Goal: Register for event/course

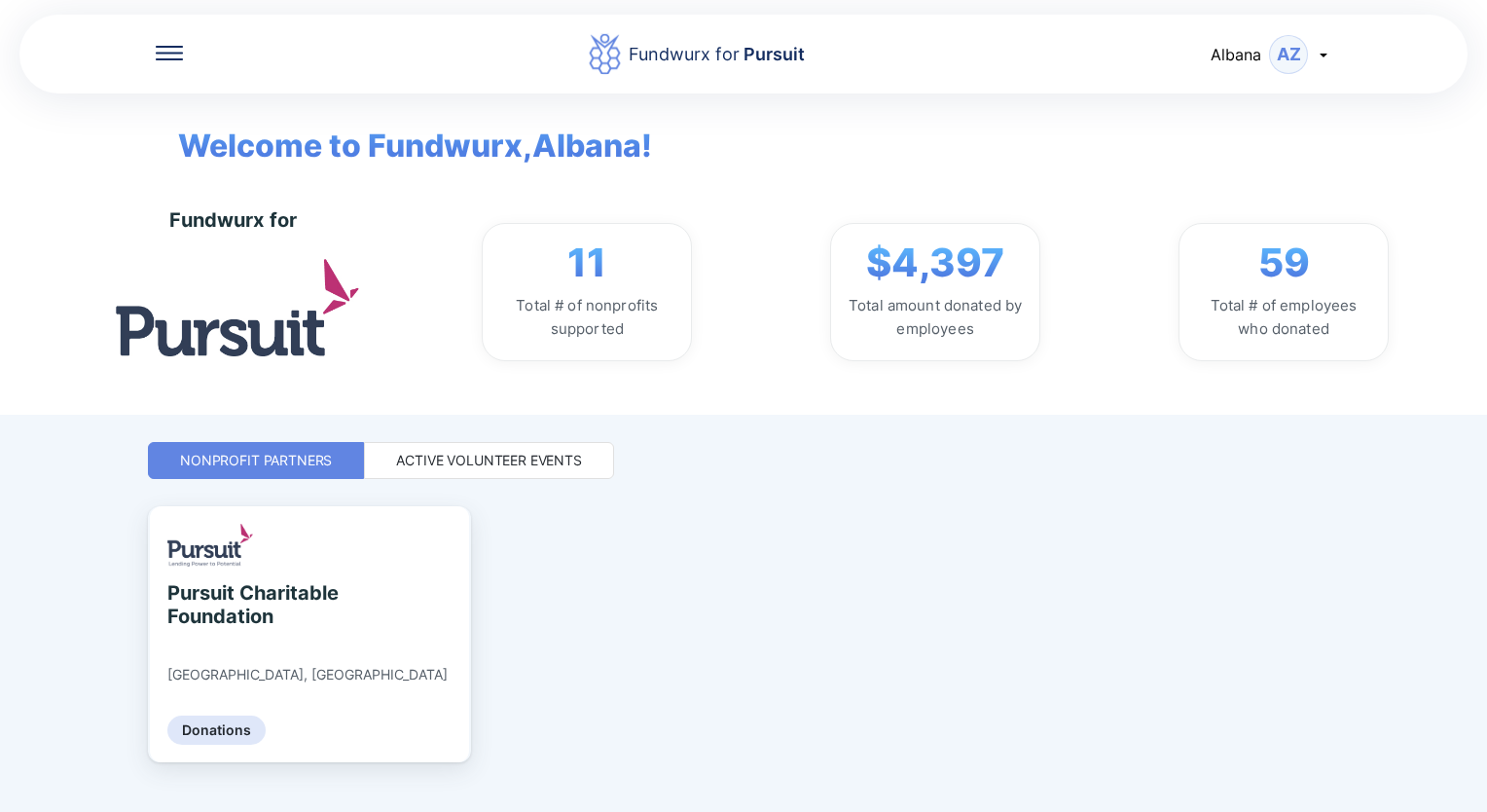
click at [538, 451] on div "Active Volunteer Events" at bounding box center [489, 460] width 186 height 19
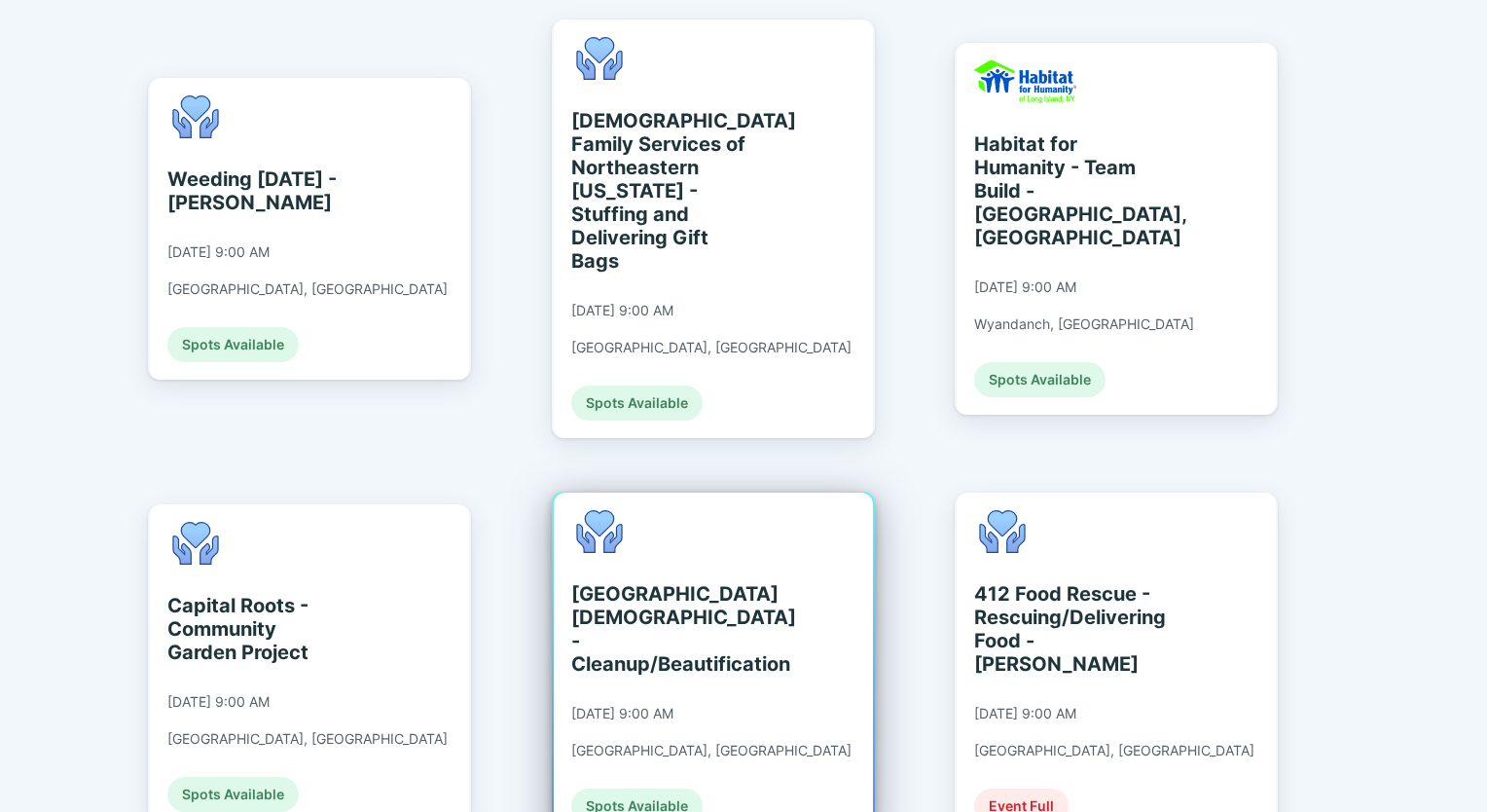
scroll to position [681, 0]
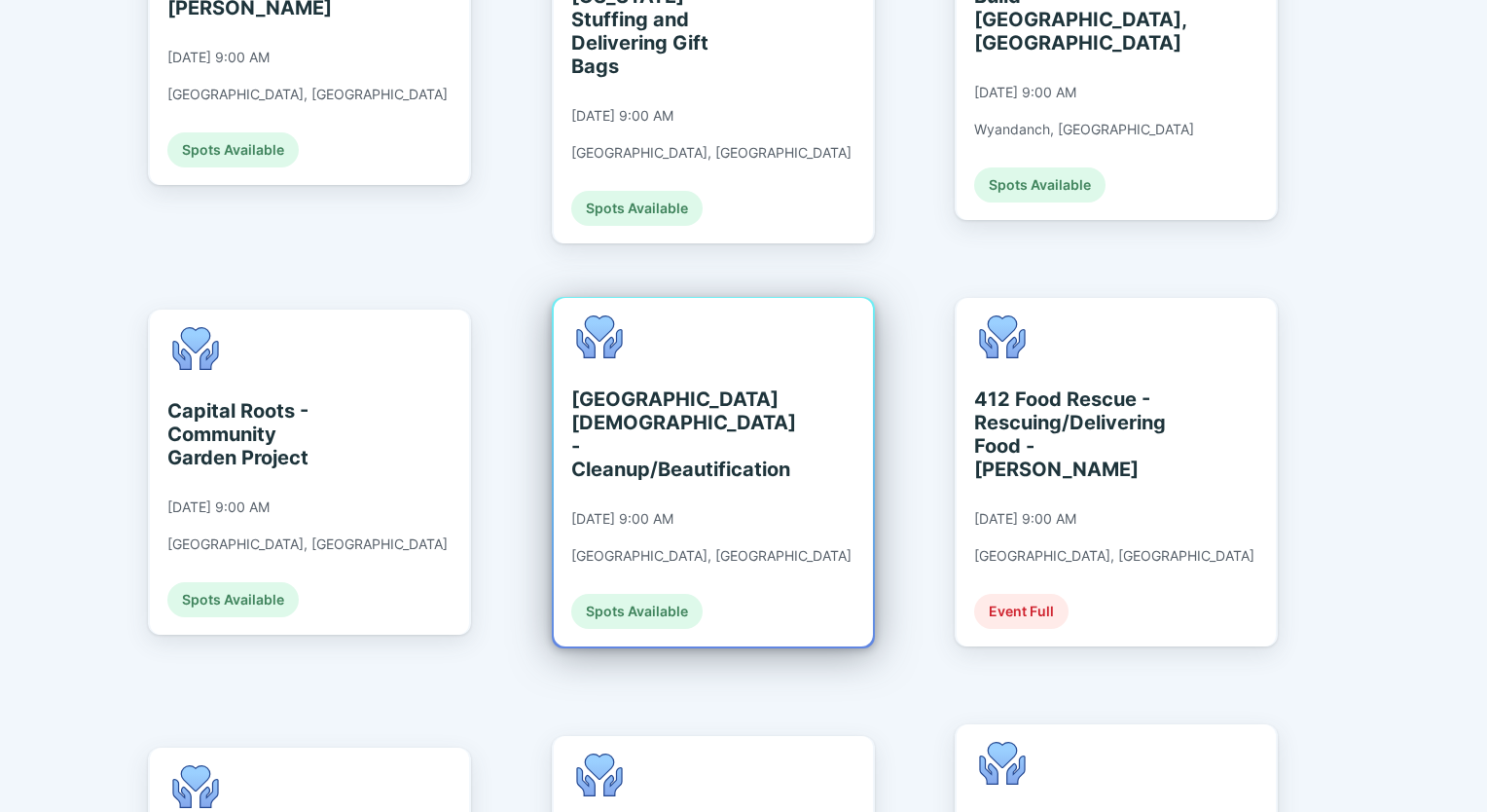
click at [652, 387] on div "[GEOGRAPHIC_DATA][DEMOGRAPHIC_DATA] - Cleanup/Beautification" at bounding box center [660, 434] width 178 height 94
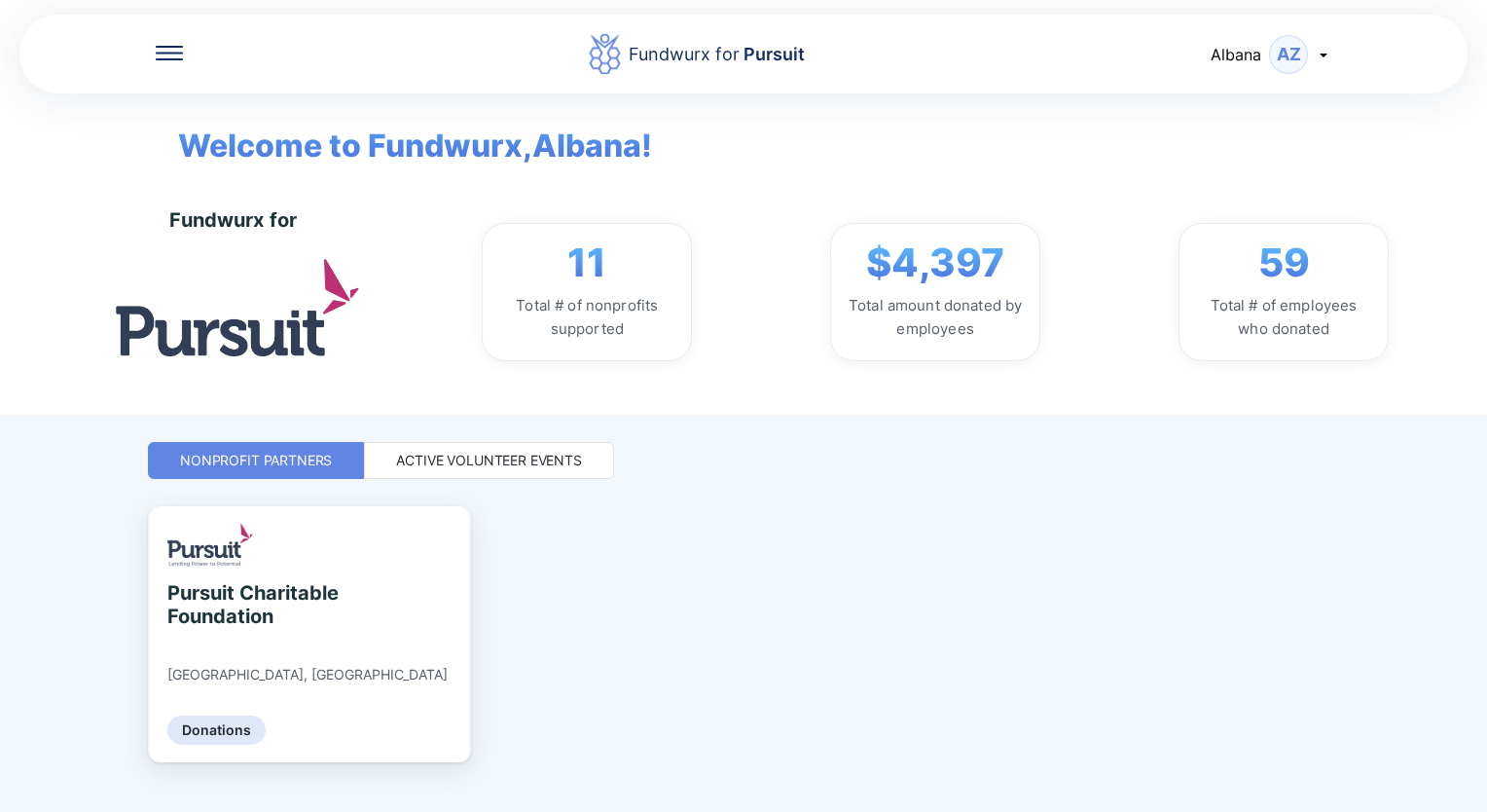
click at [524, 457] on div "Active Volunteer Events" at bounding box center [489, 460] width 186 height 19
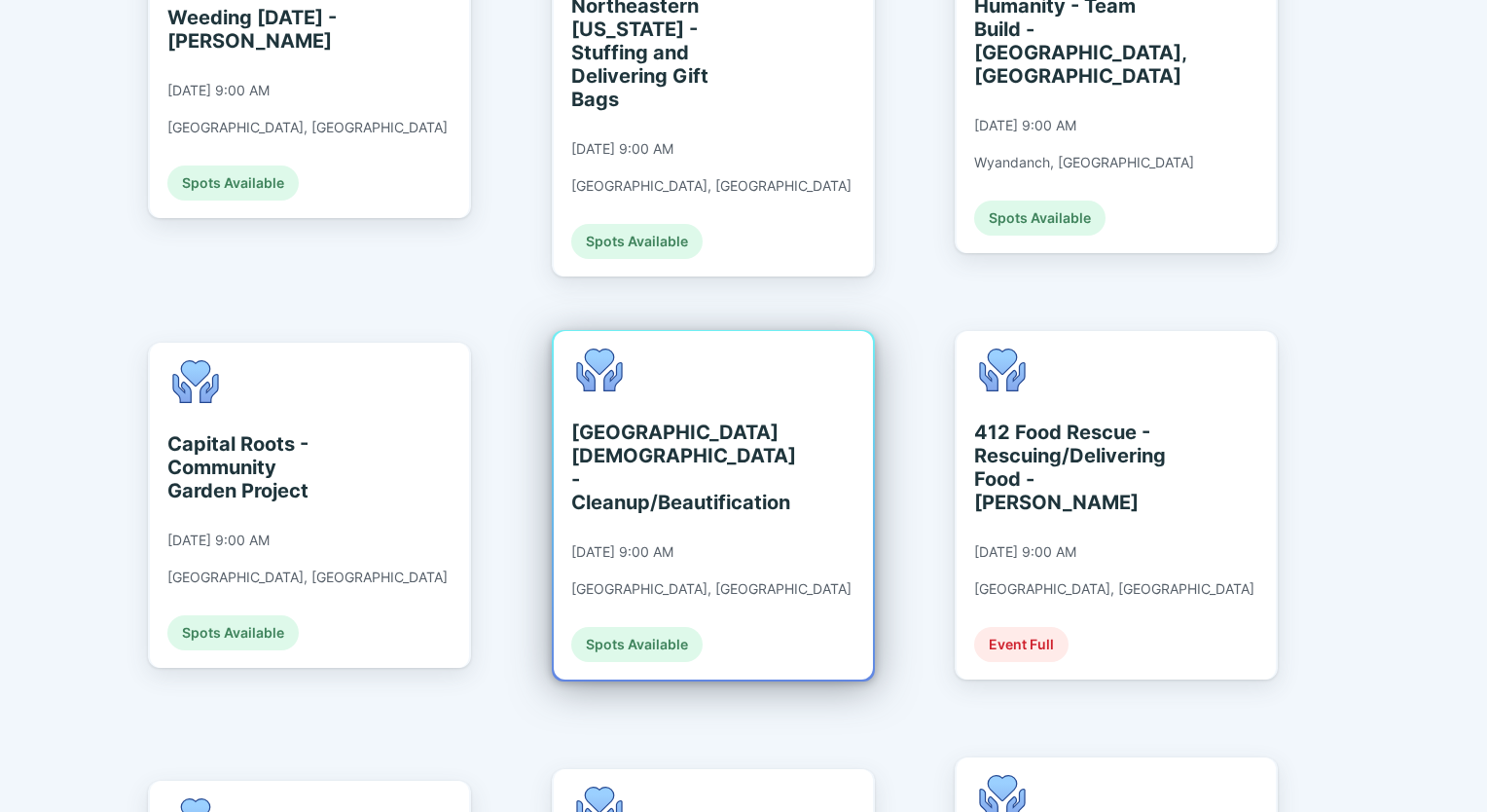
scroll to position [681, 0]
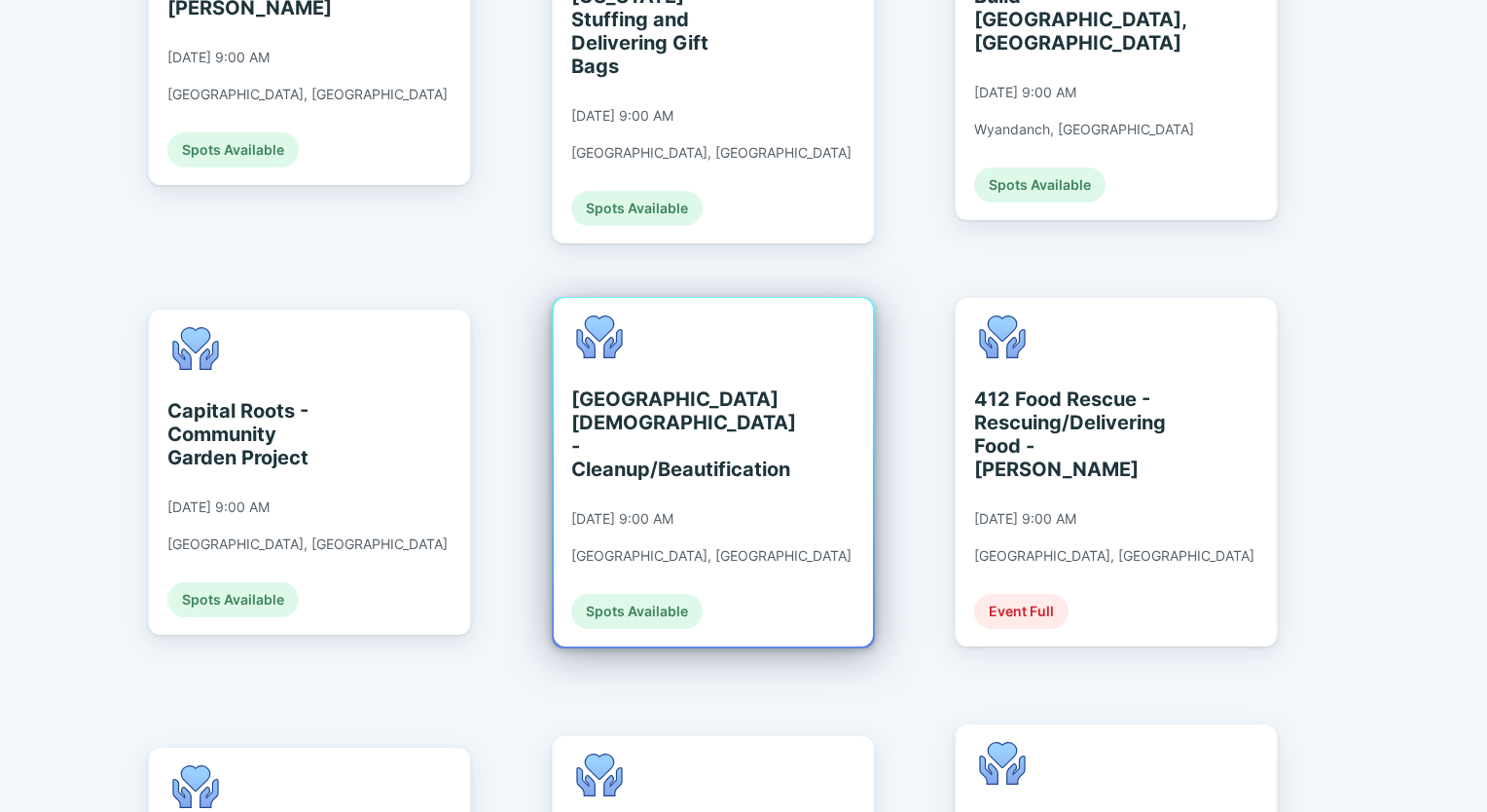
click at [612, 387] on div "[GEOGRAPHIC_DATA][DEMOGRAPHIC_DATA] - Cleanup/Beautification" at bounding box center [660, 434] width 178 height 94
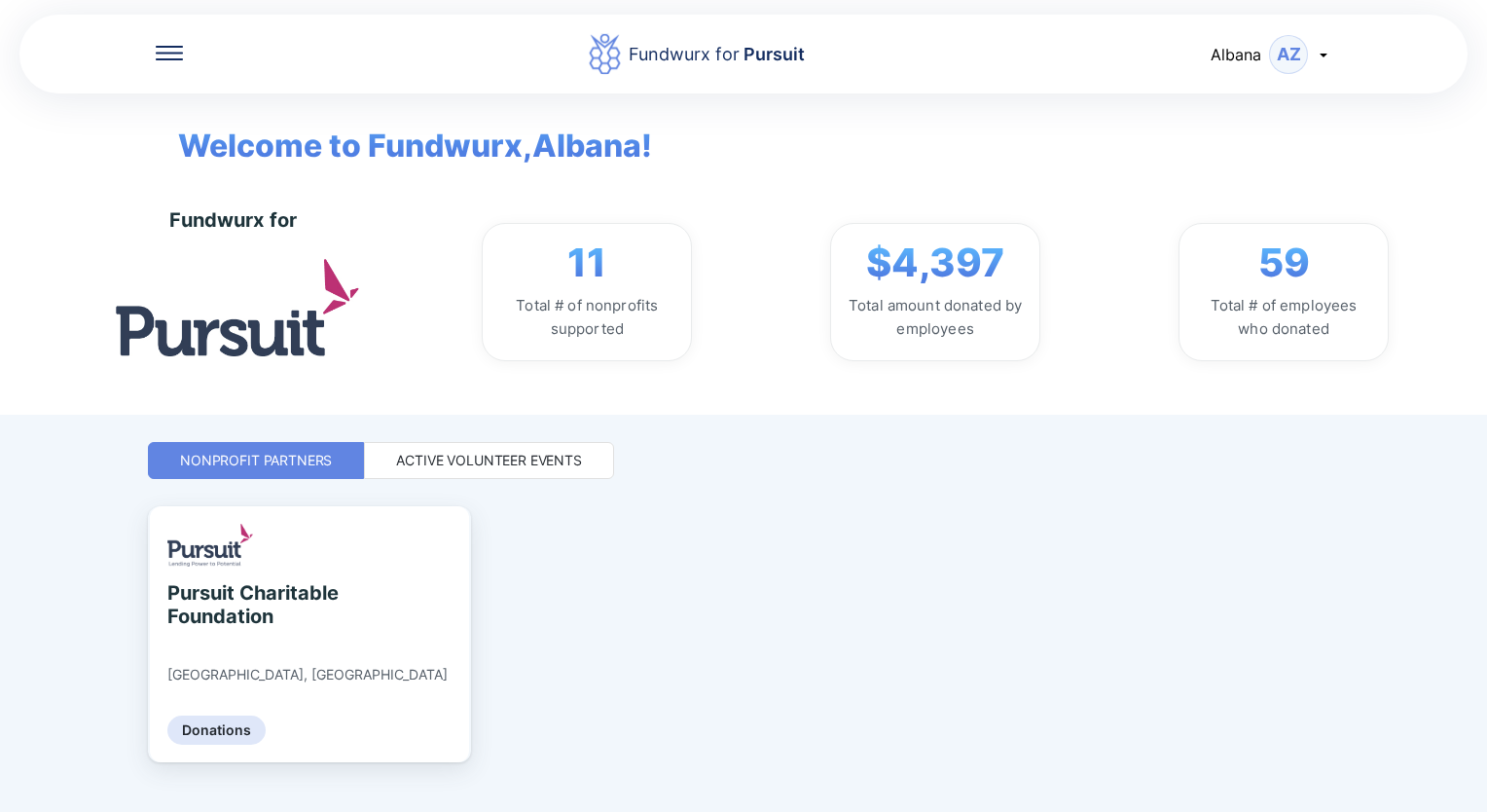
click at [511, 459] on div "Active Volunteer Events" at bounding box center [489, 460] width 186 height 19
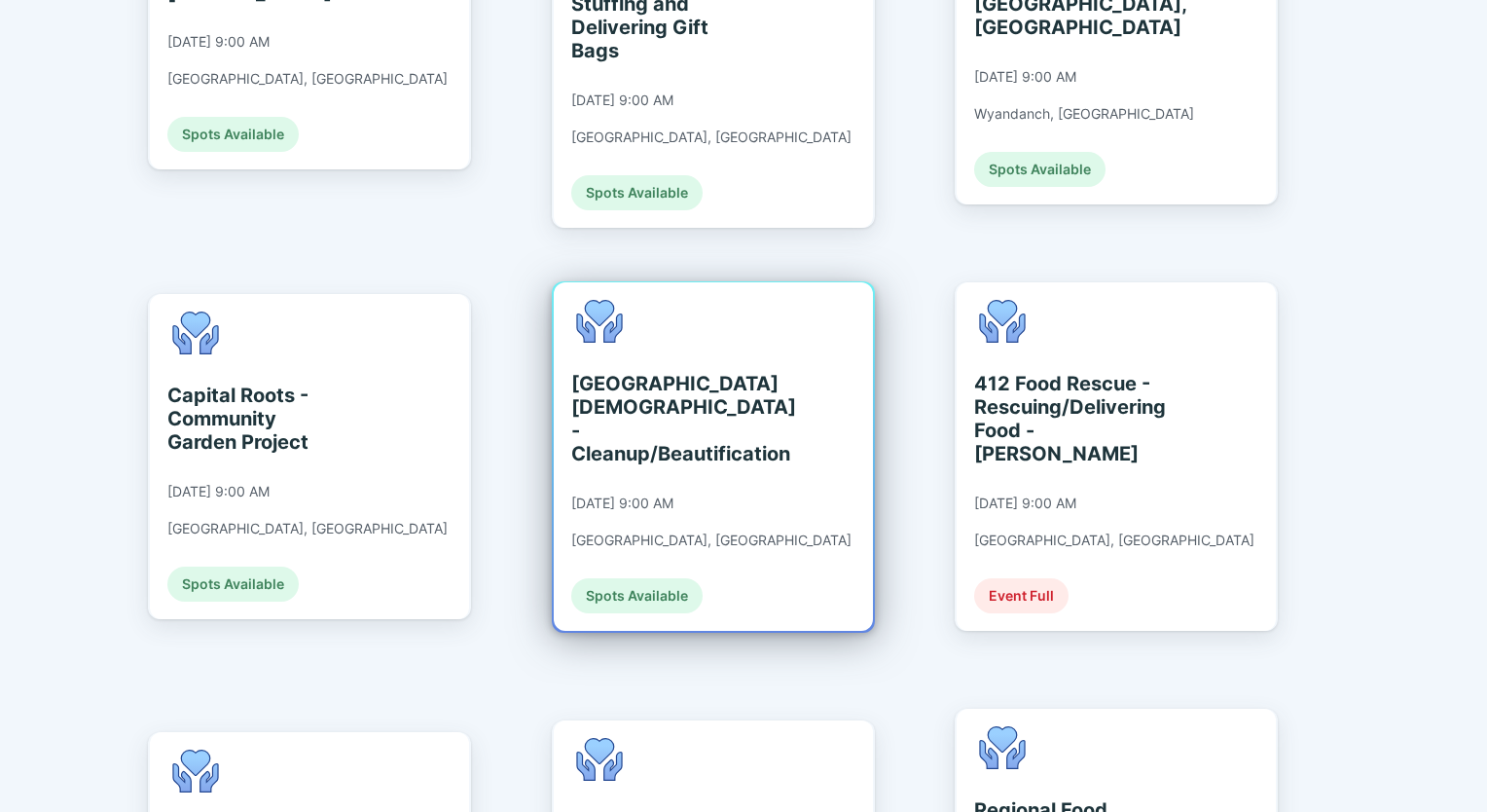
scroll to position [486, 0]
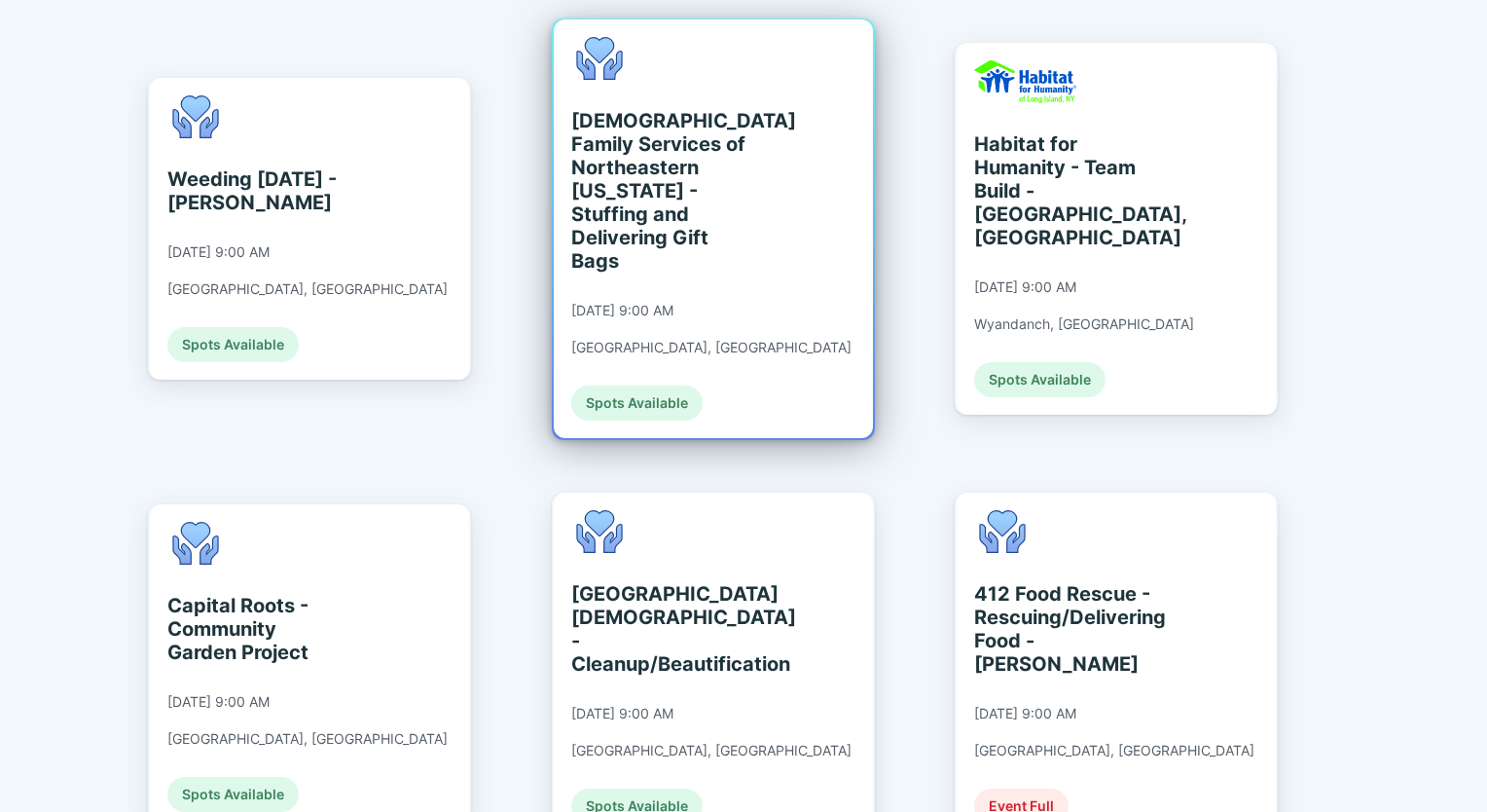
click at [665, 180] on div "[DEMOGRAPHIC_DATA] Family Services of Northeastern [US_STATE] - Stuffing and De…" at bounding box center [660, 191] width 178 height 164
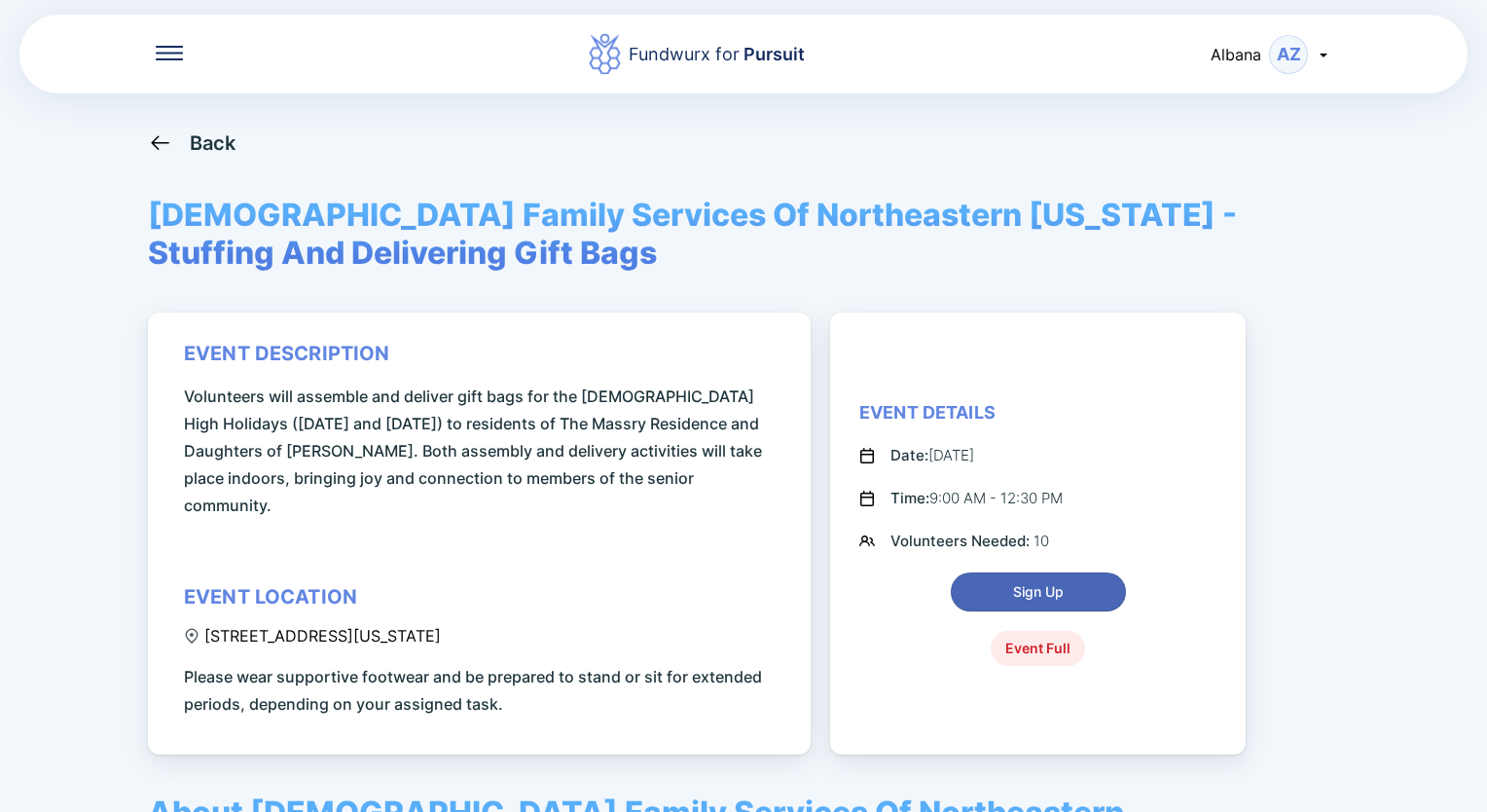
click at [1052, 582] on span "Sign Up" at bounding box center [1038, 592] width 51 height 19
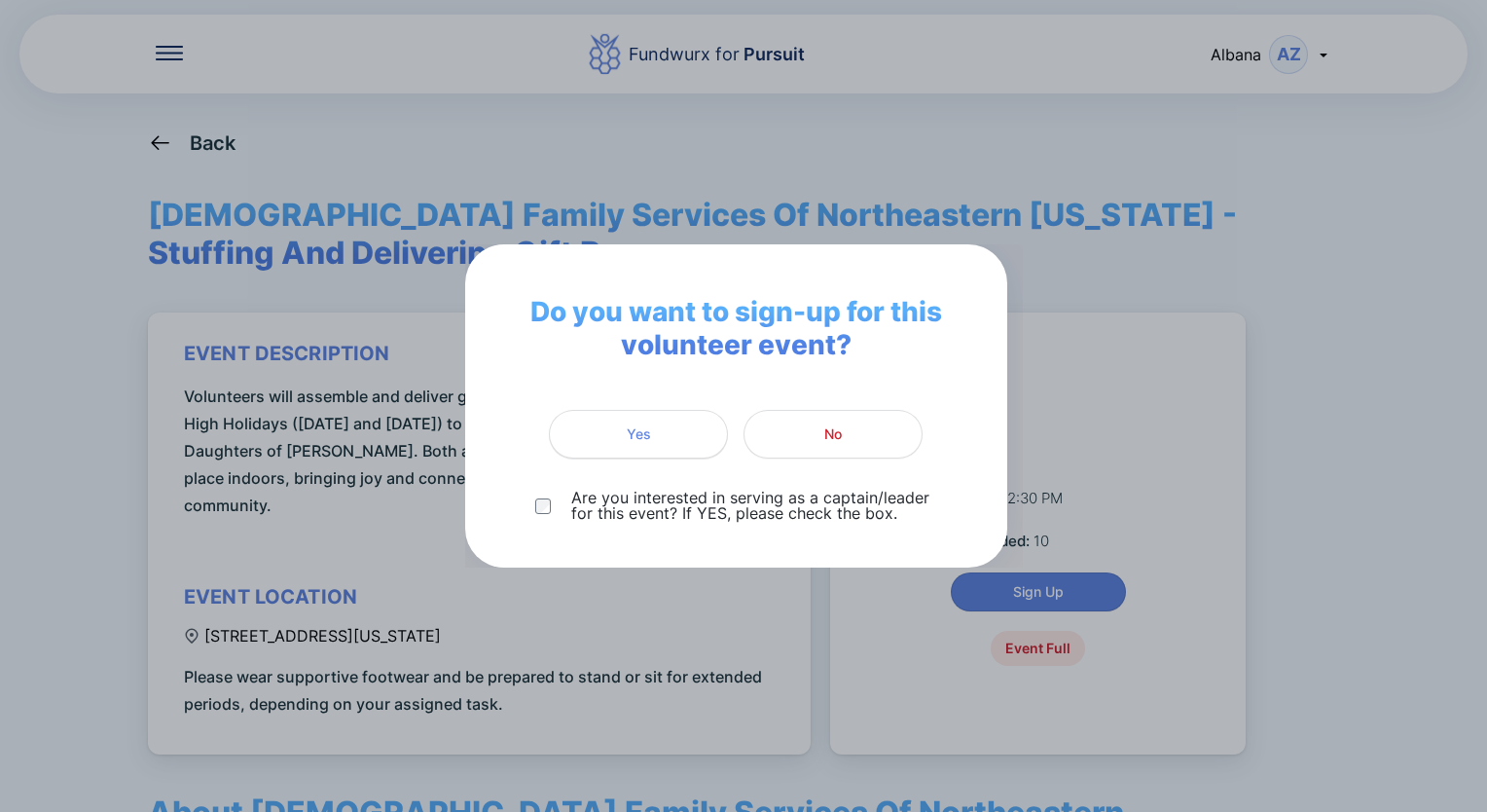
click at [627, 437] on span "Yes" at bounding box center [639, 434] width 24 height 19
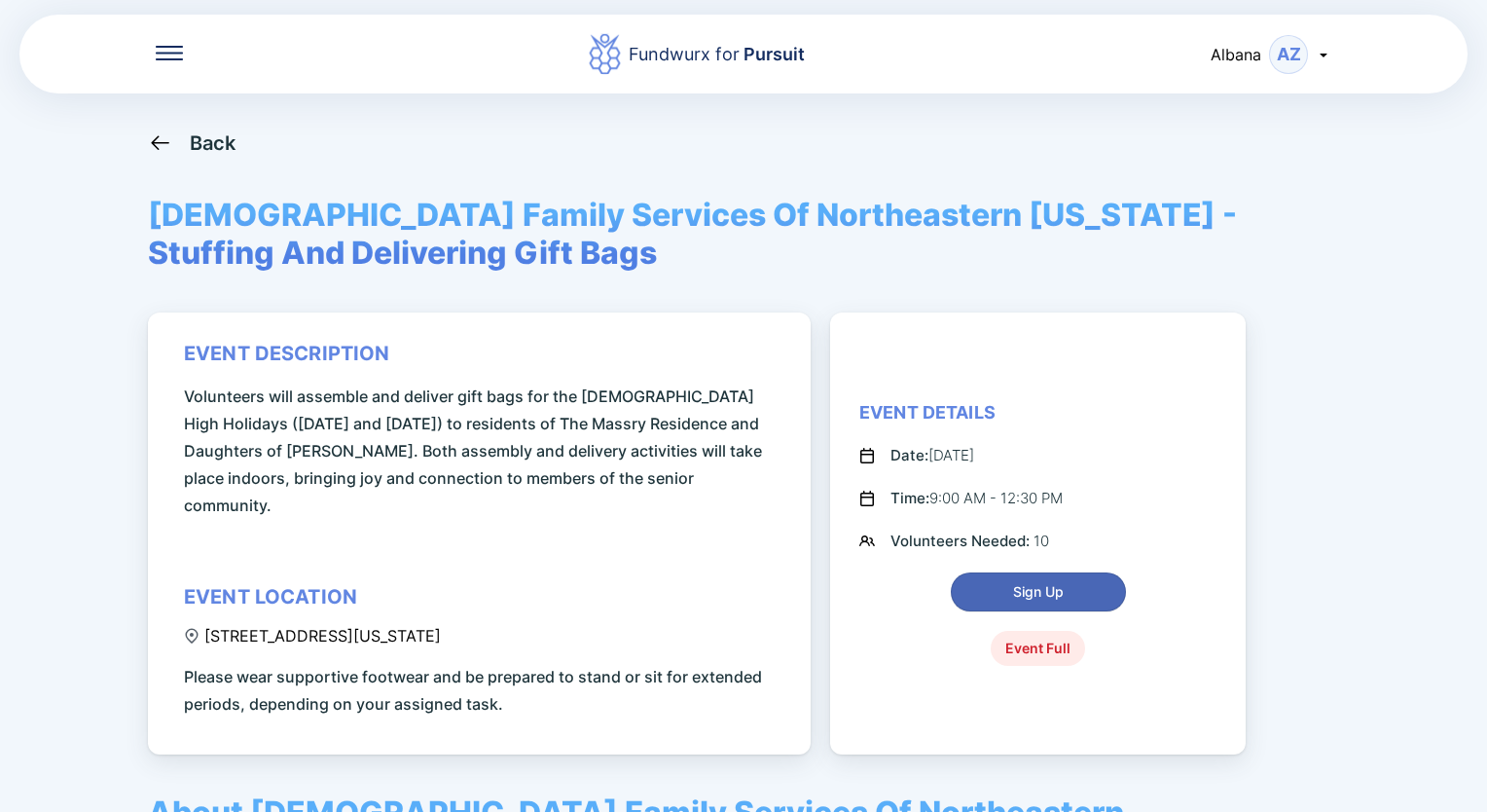
click at [1036, 582] on span "Sign Up" at bounding box center [1038, 592] width 51 height 19
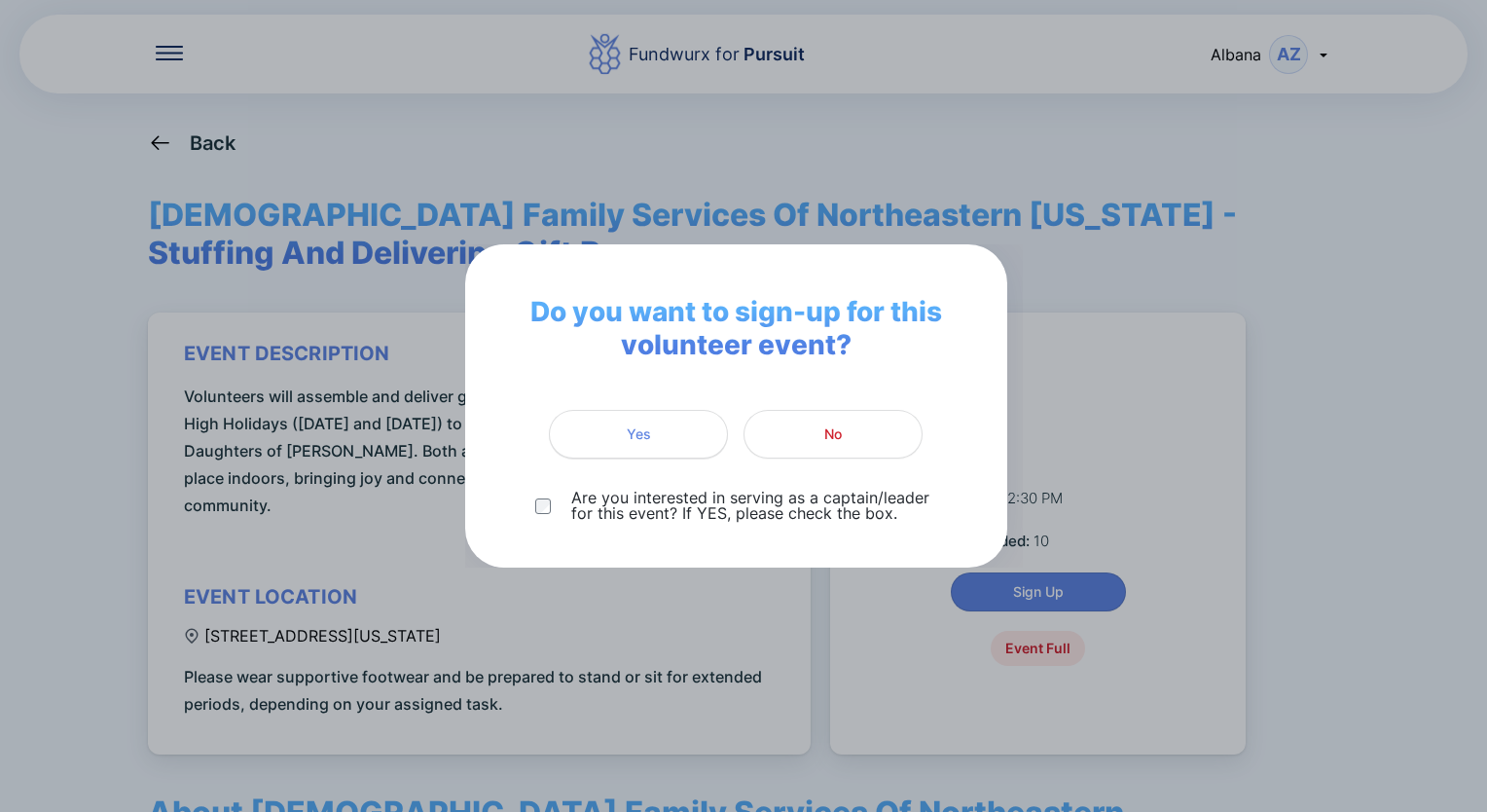
click at [618, 429] on span "Yes" at bounding box center [639, 434] width 154 height 19
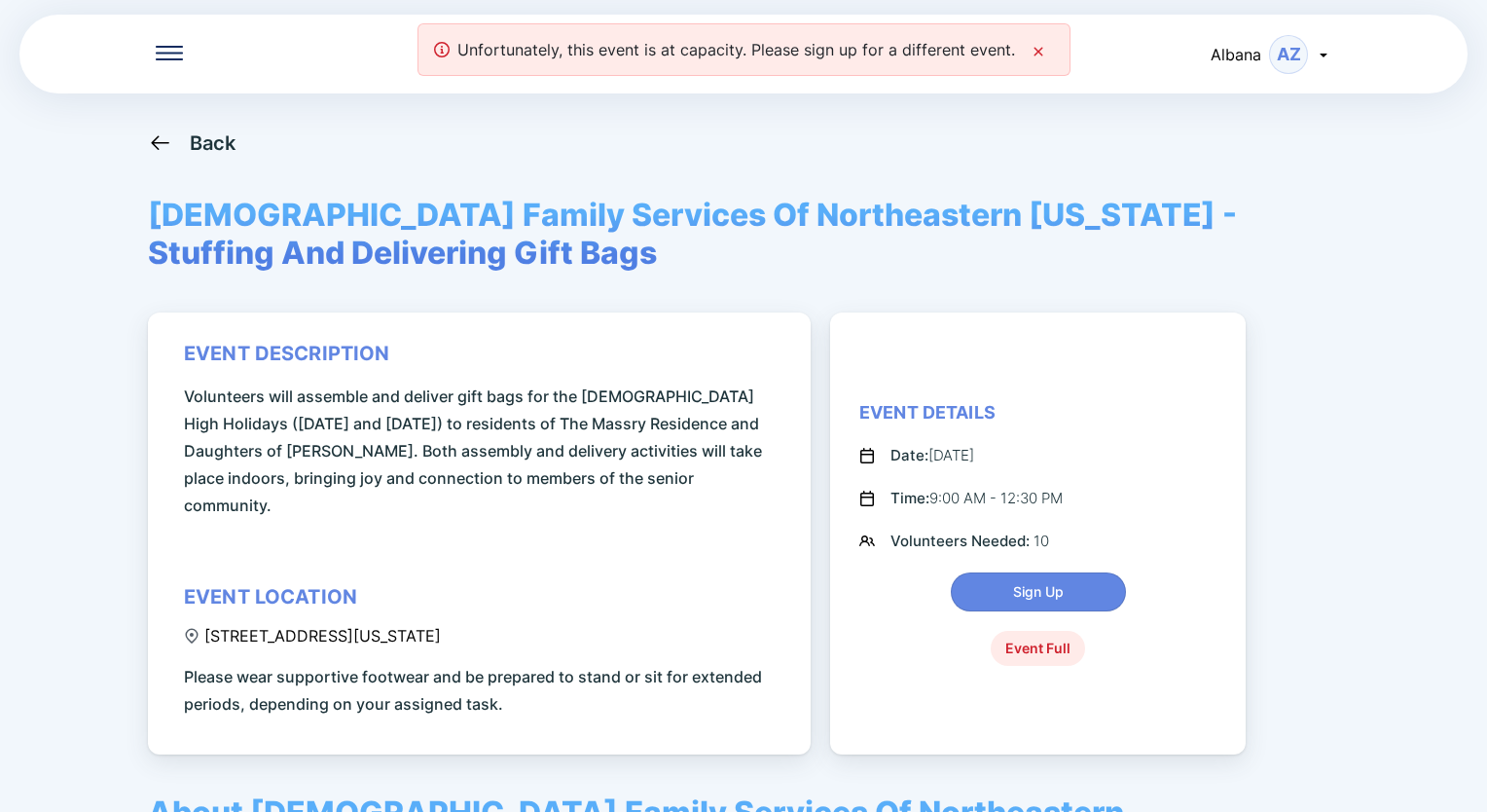
click at [1032, 53] on icon at bounding box center [1038, 52] width 16 height 16
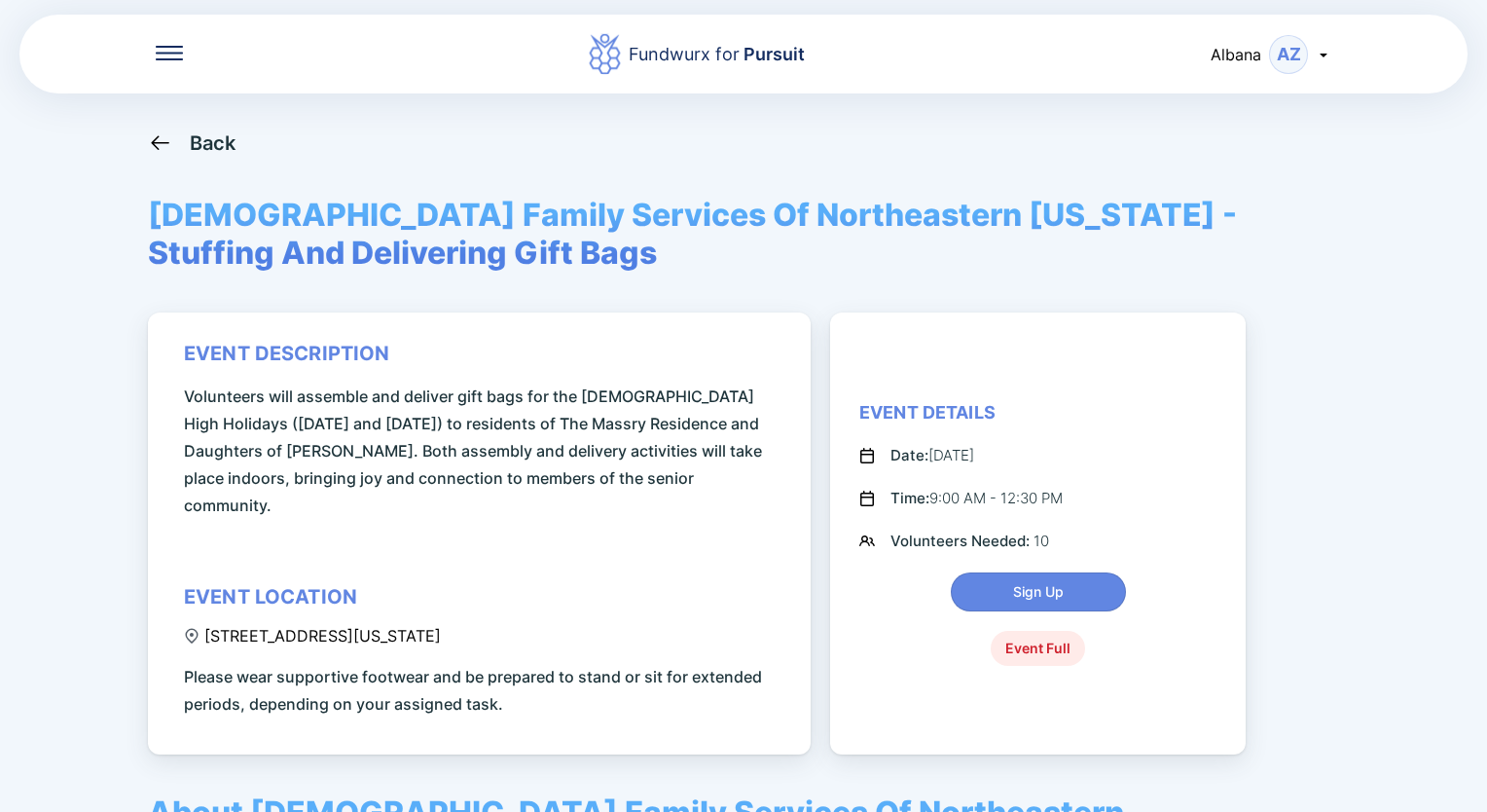
click at [194, 138] on div "Back" at bounding box center [214, 143] width 47 height 23
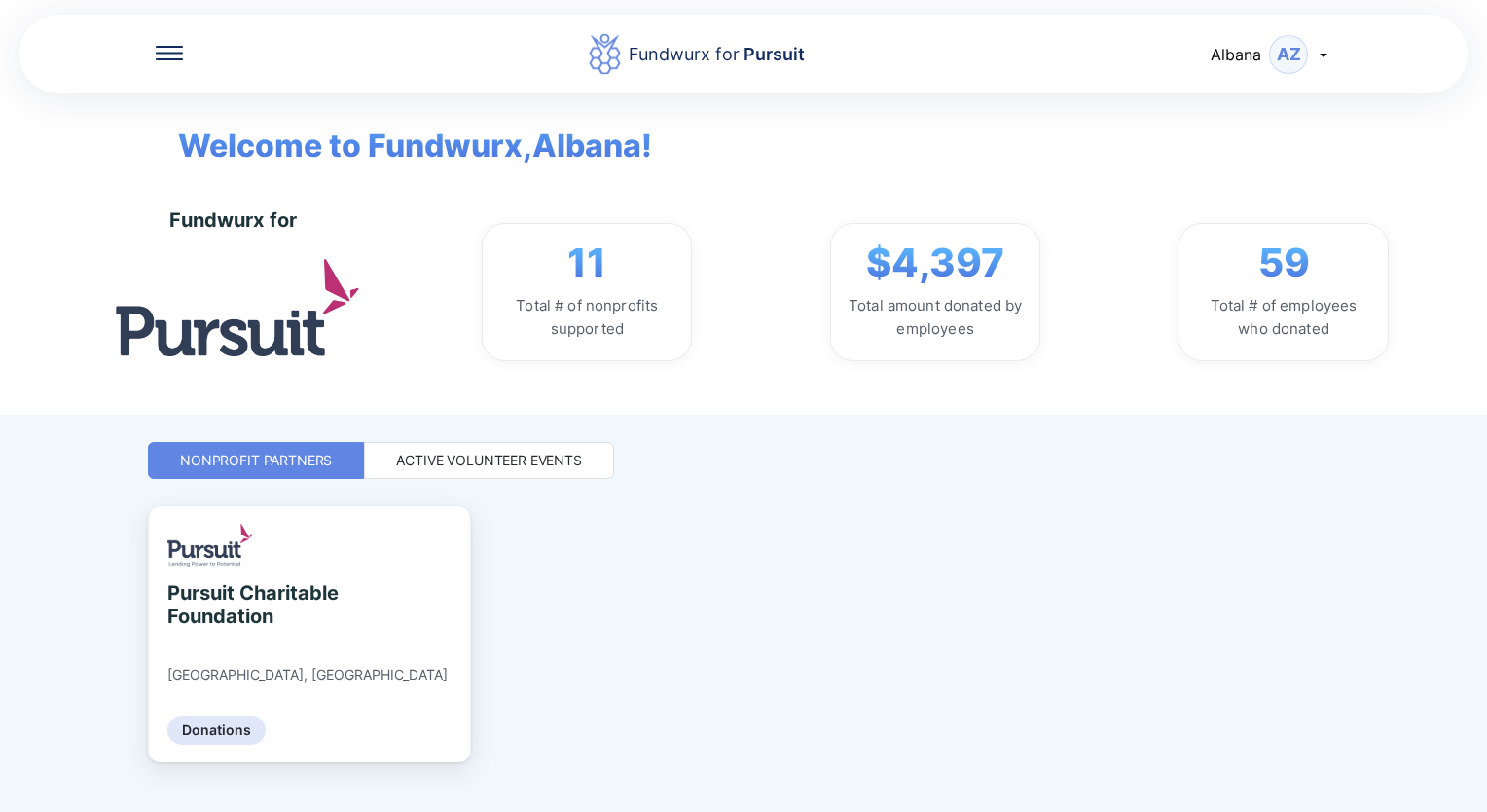
click at [539, 457] on div "Active Volunteer Events" at bounding box center [489, 460] width 186 height 19
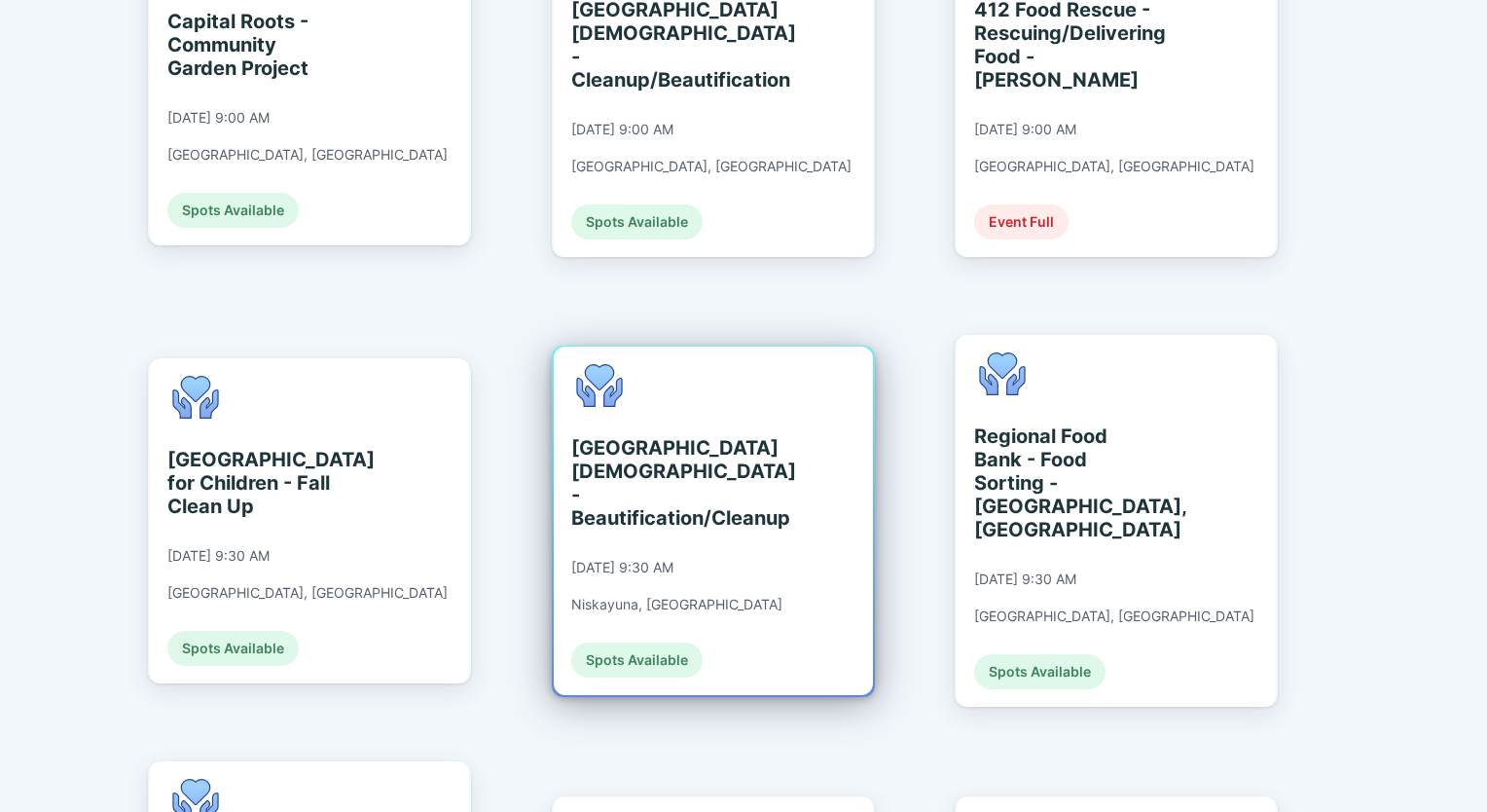
scroll to position [1168, 0]
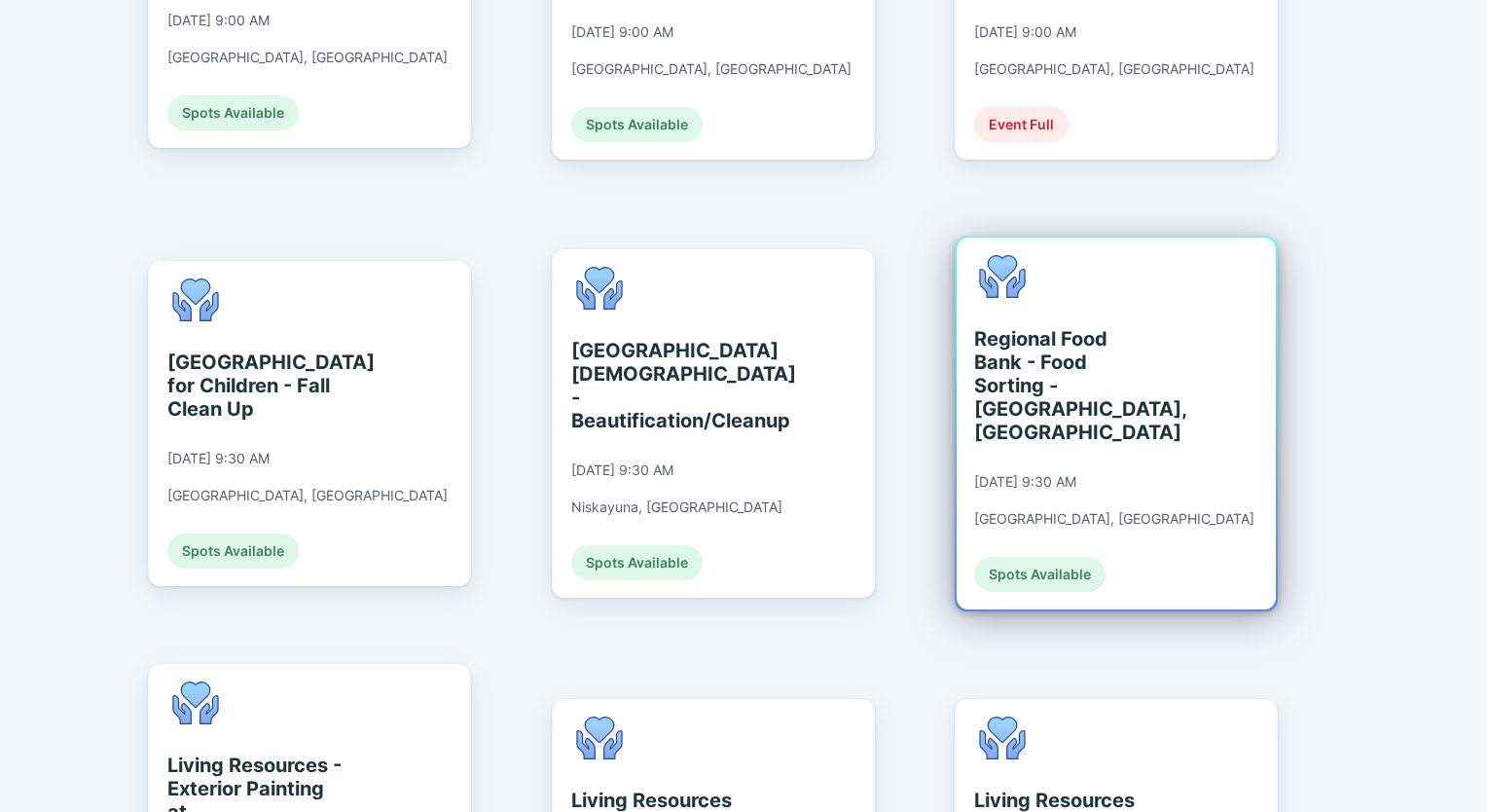
click at [1020, 327] on div "Regional Food Bank - Food Sorting - [GEOGRAPHIC_DATA], [GEOGRAPHIC_DATA]" at bounding box center [1063, 385] width 178 height 117
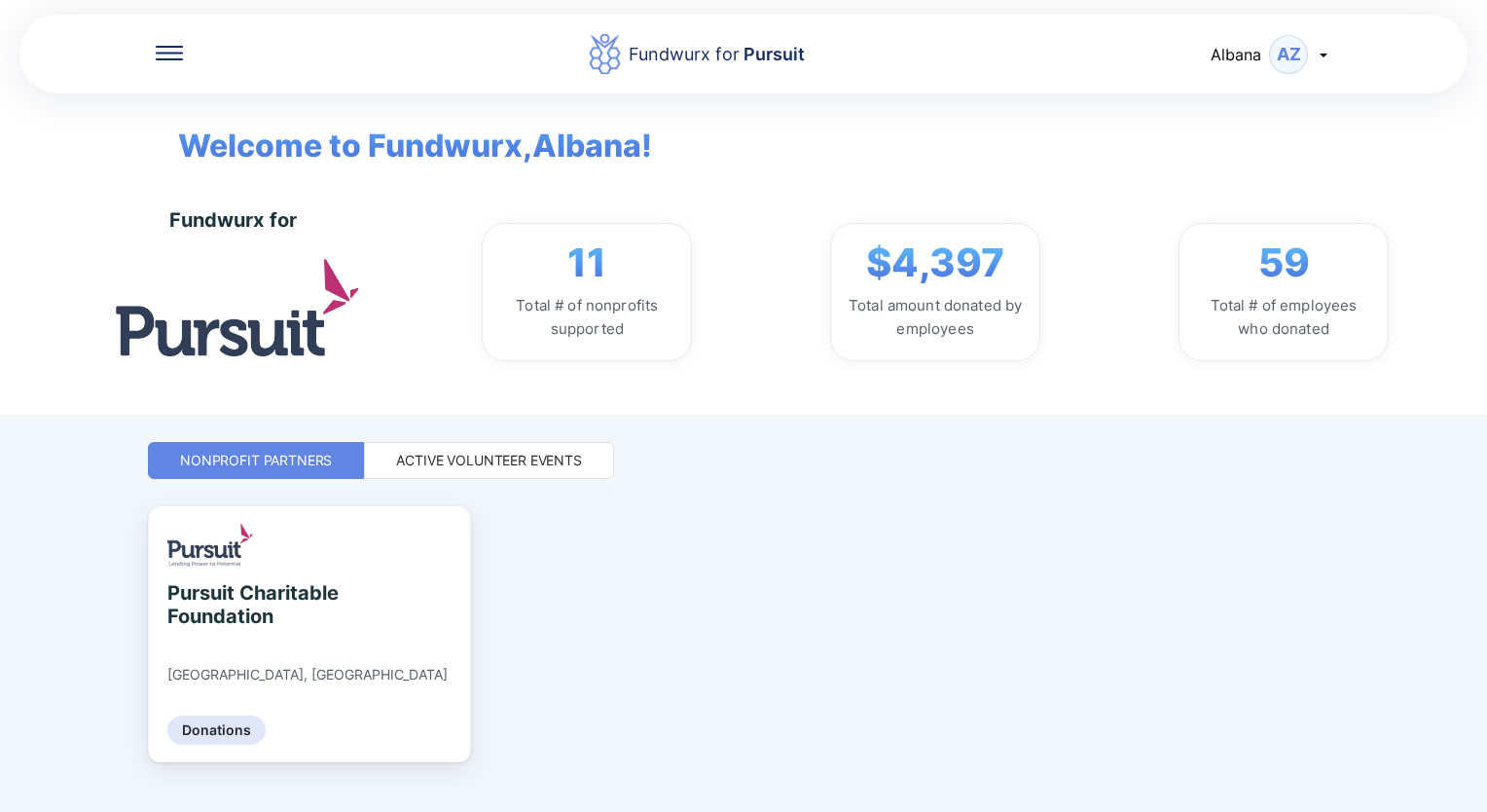
click at [555, 465] on div "Active Volunteer Events" at bounding box center [489, 460] width 186 height 19
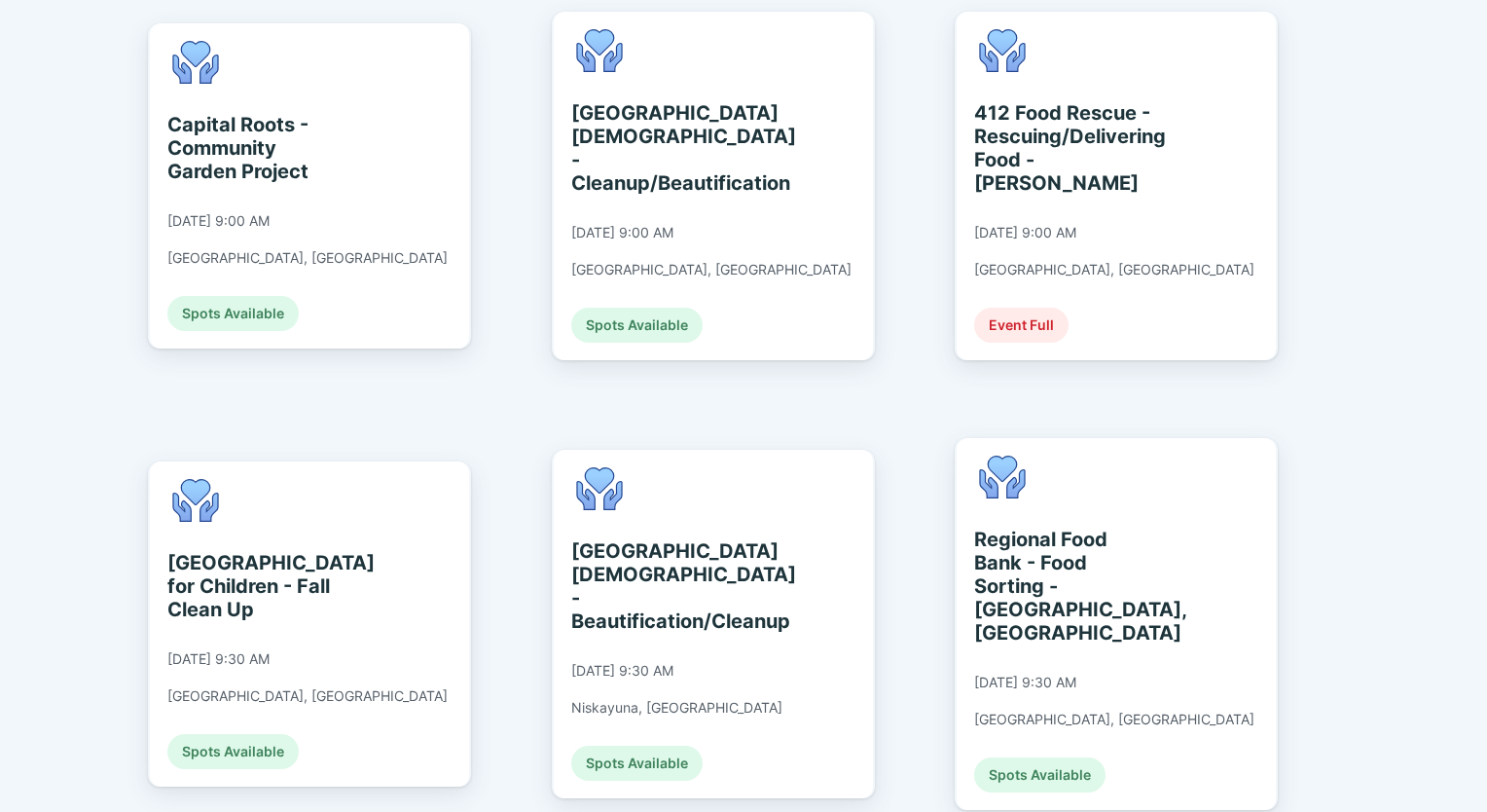
scroll to position [1070, 0]
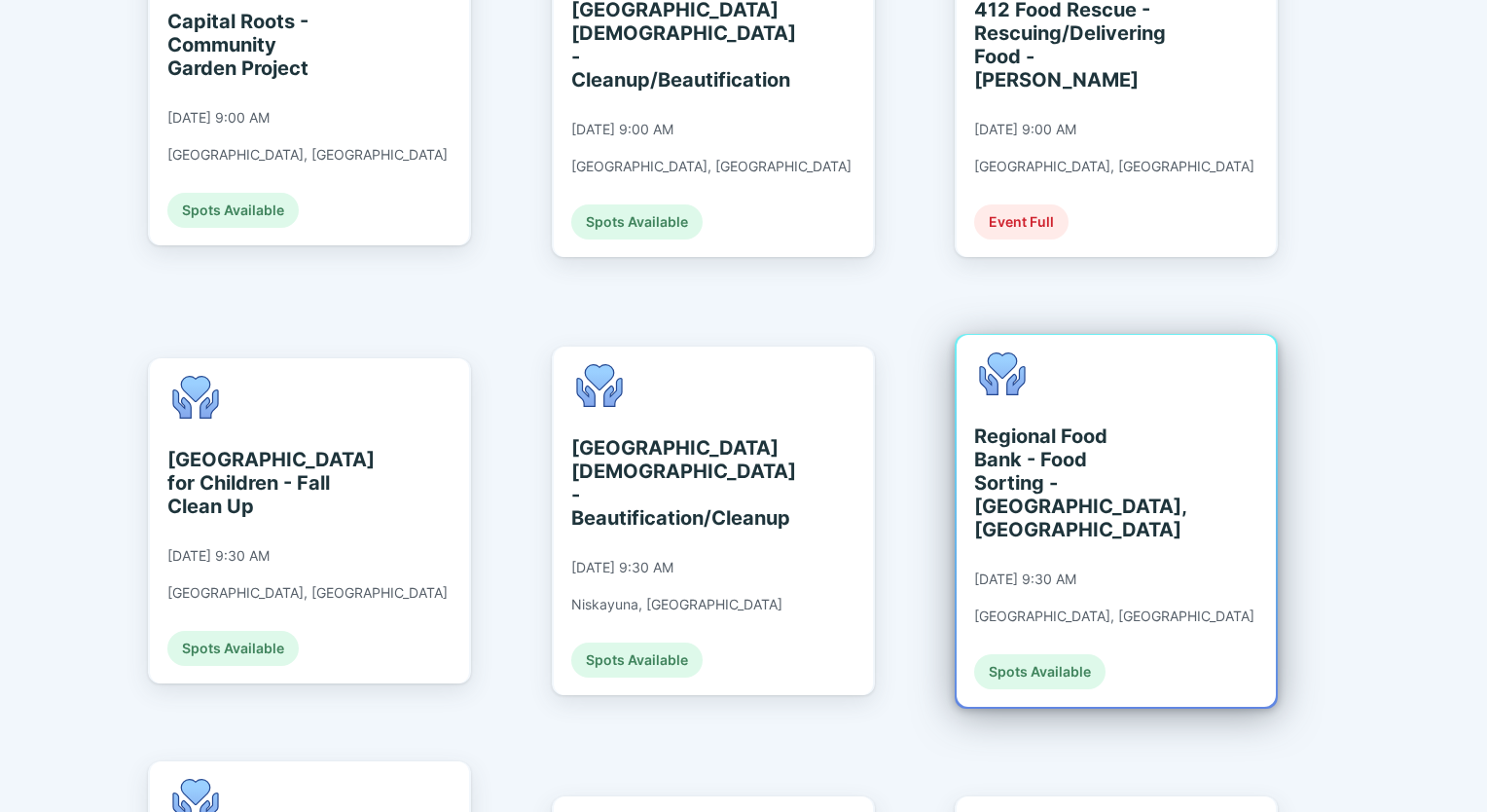
click at [1041, 424] on div "Regional Food Bank - Food Sorting - [GEOGRAPHIC_DATA], [GEOGRAPHIC_DATA]" at bounding box center [1063, 483] width 178 height 117
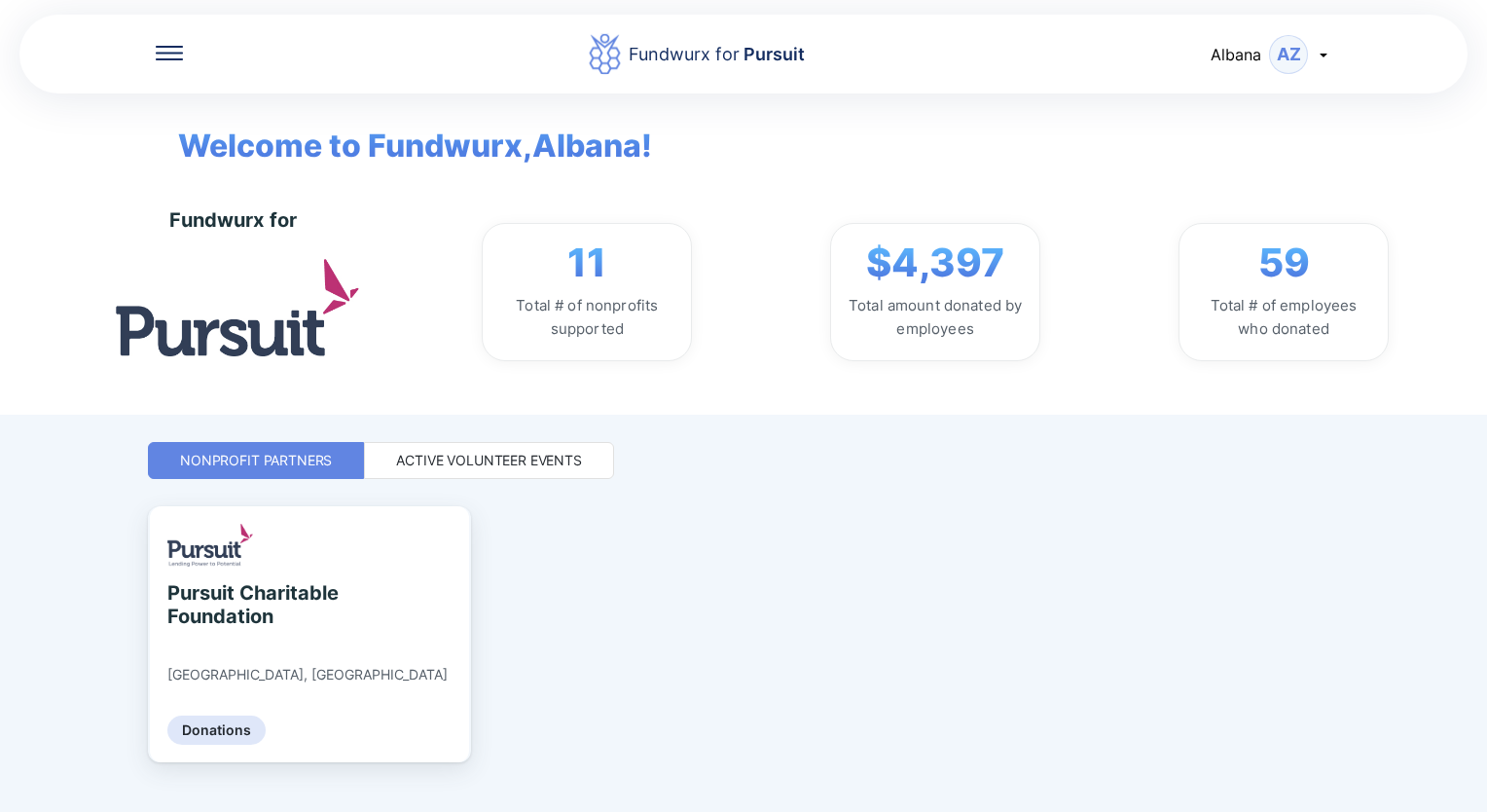
click at [545, 462] on div "Active Volunteer Events" at bounding box center [489, 460] width 186 height 19
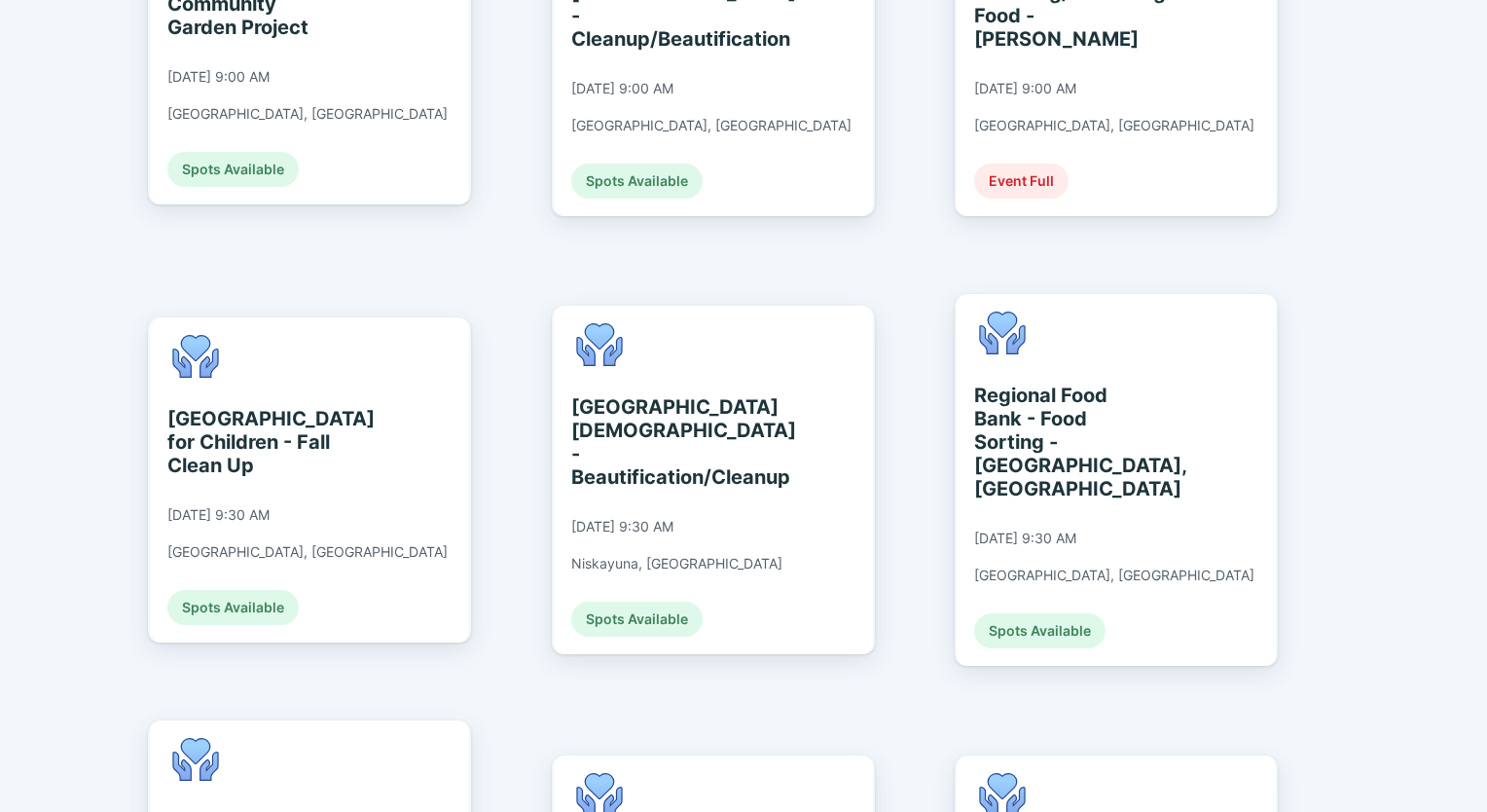
scroll to position [1265, 0]
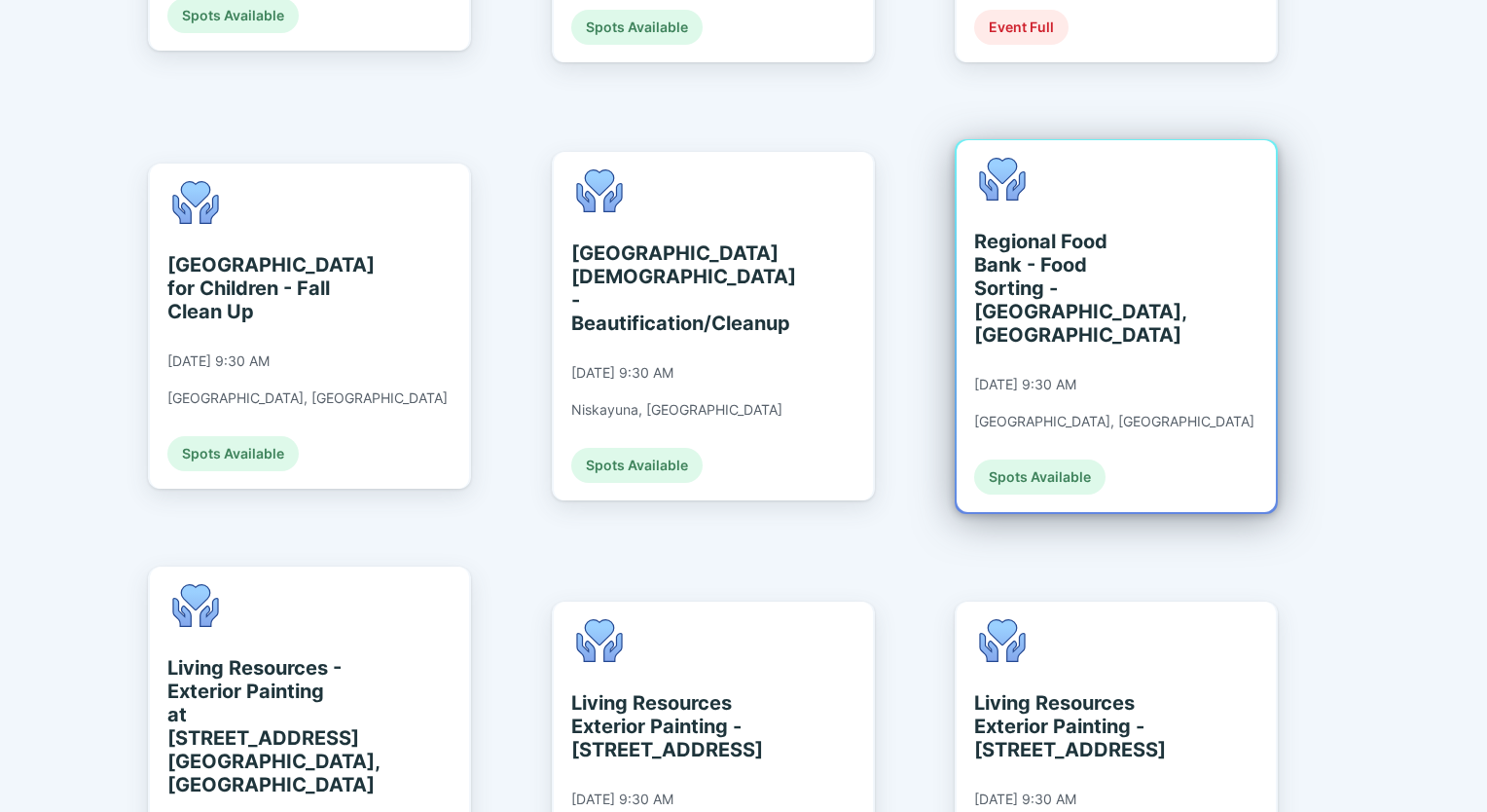
click at [1028, 230] on div "Regional Food Bank - Food Sorting - [GEOGRAPHIC_DATA], [GEOGRAPHIC_DATA]" at bounding box center [1063, 289] width 178 height 117
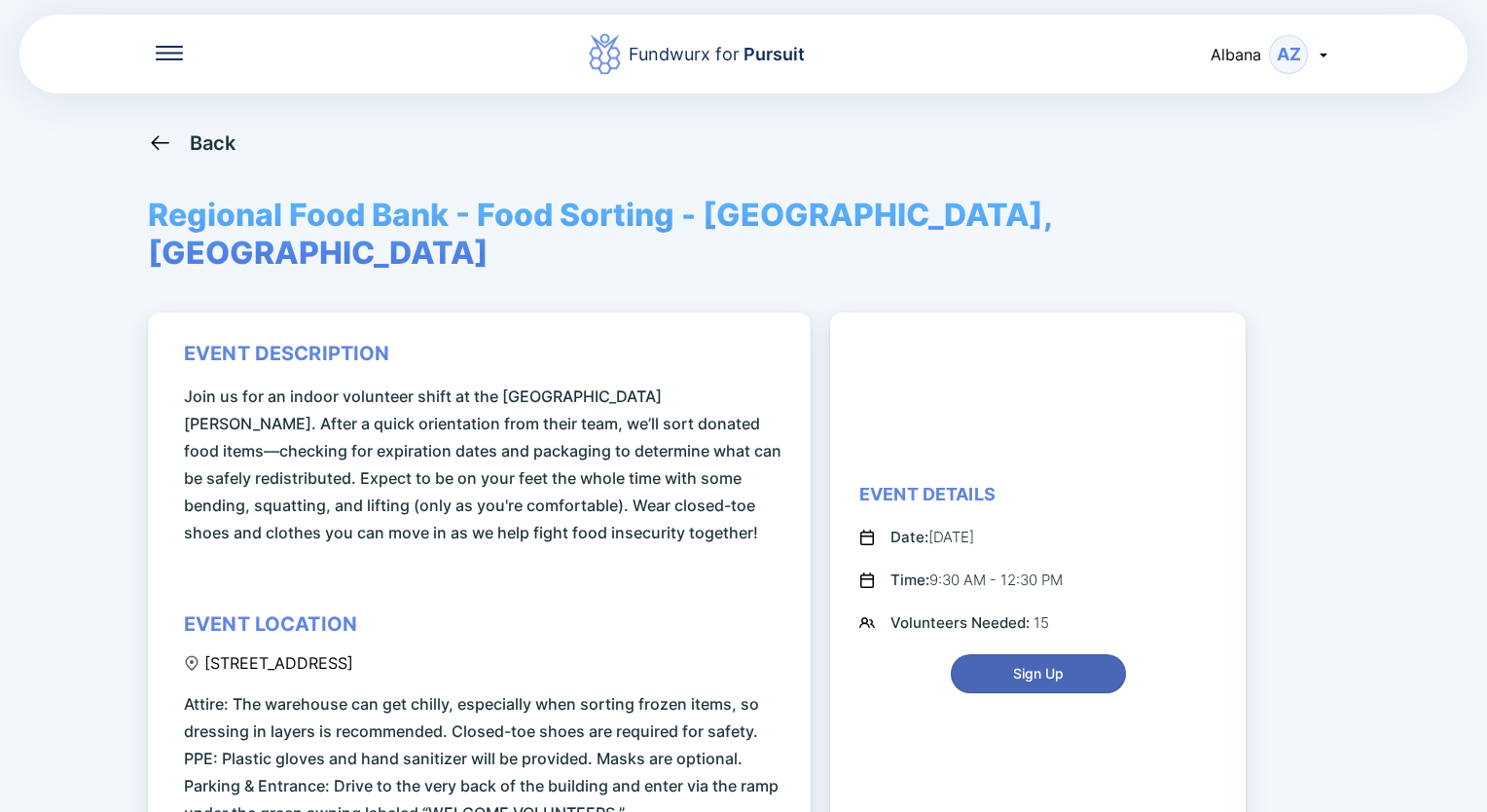
click at [1036, 664] on span "Sign Up" at bounding box center [1038, 674] width 51 height 19
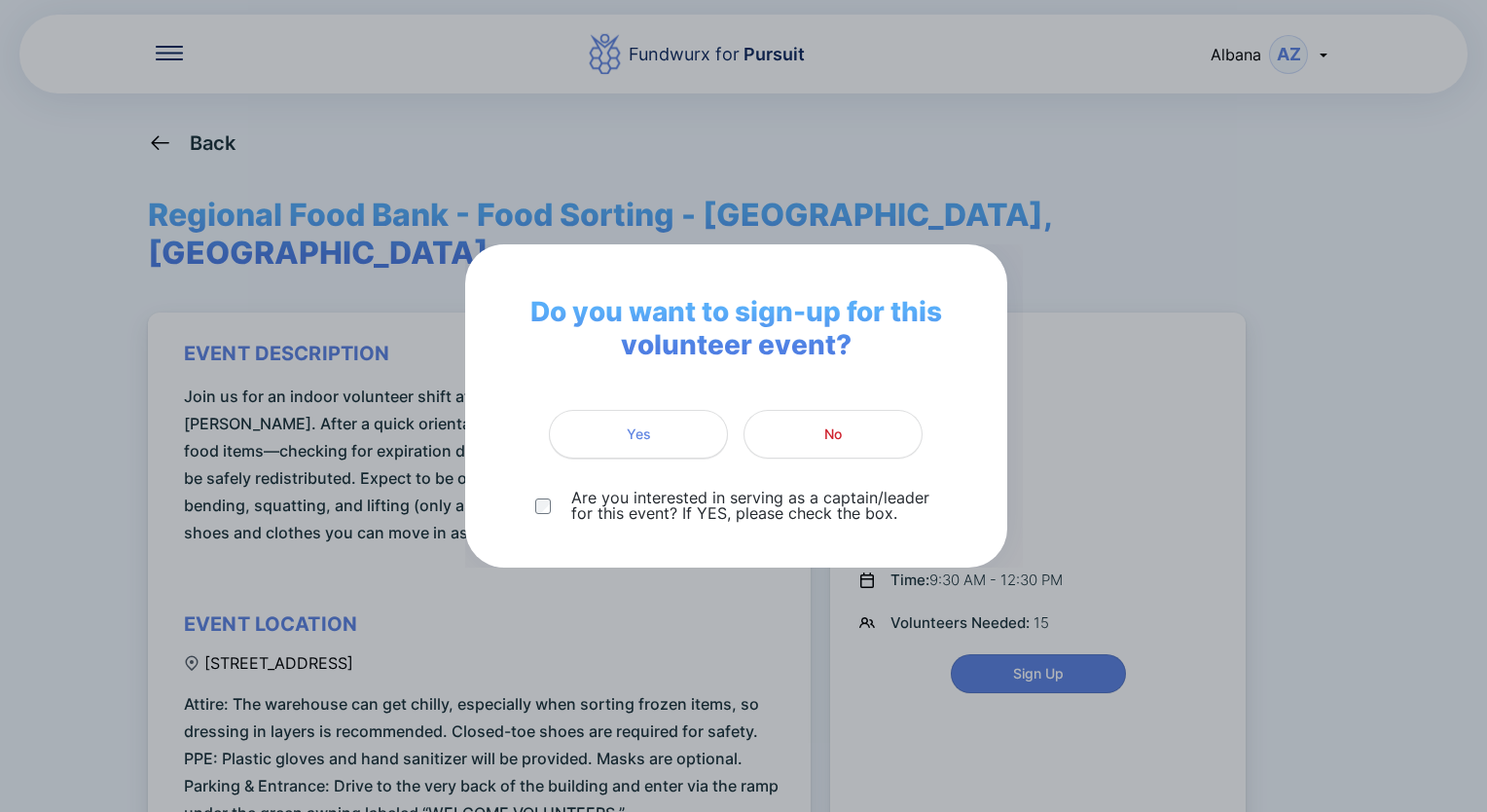
click at [678, 434] on span "Yes" at bounding box center [639, 434] width 154 height 19
